Goal: Use online tool/utility: Utilize a website feature to perform a specific function

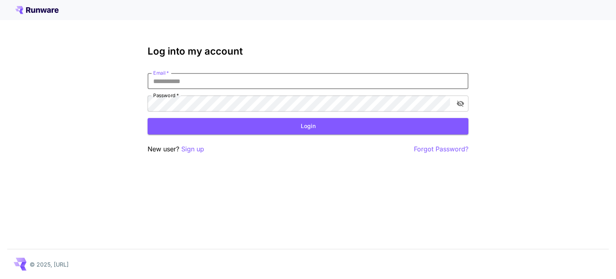
drag, startPoint x: 195, startPoint y: 79, endPoint x: 200, endPoint y: 80, distance: 5.2
click at [195, 79] on input "Email   *" at bounding box center [308, 81] width 321 height 16
type input "**********"
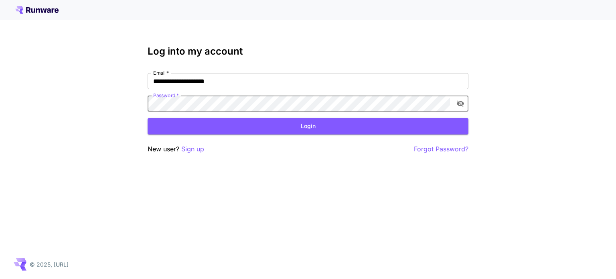
click button "Login" at bounding box center [308, 126] width 321 height 16
